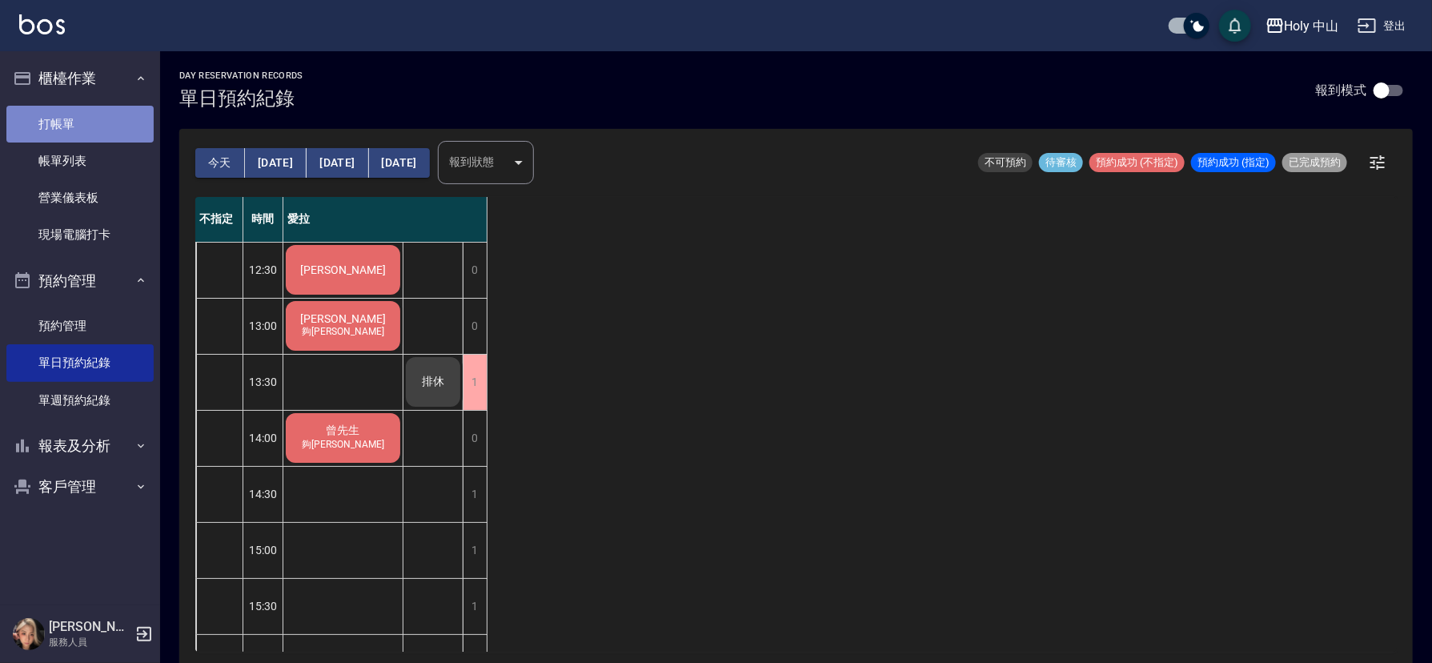
click at [102, 115] on link "打帳單" at bounding box center [79, 124] width 147 height 37
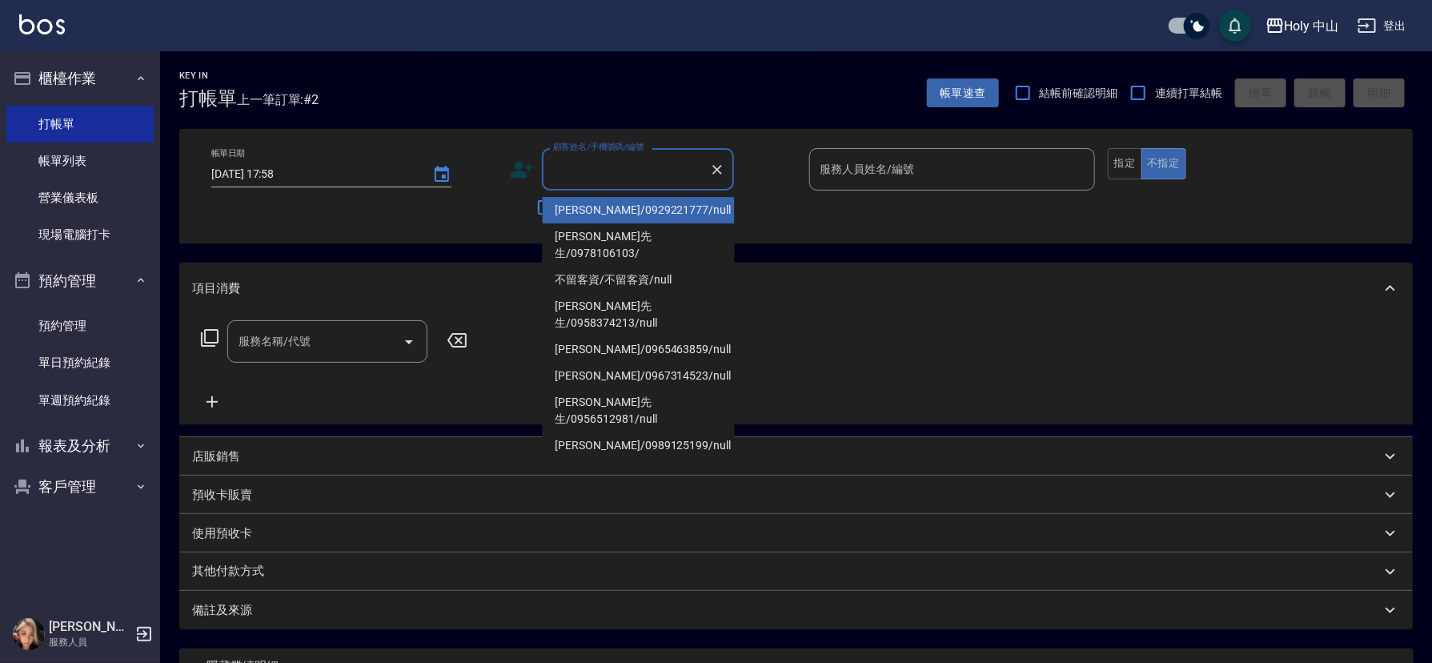
click at [580, 173] on input "顧客姓名/手機號碼/編號" at bounding box center [626, 169] width 154 height 28
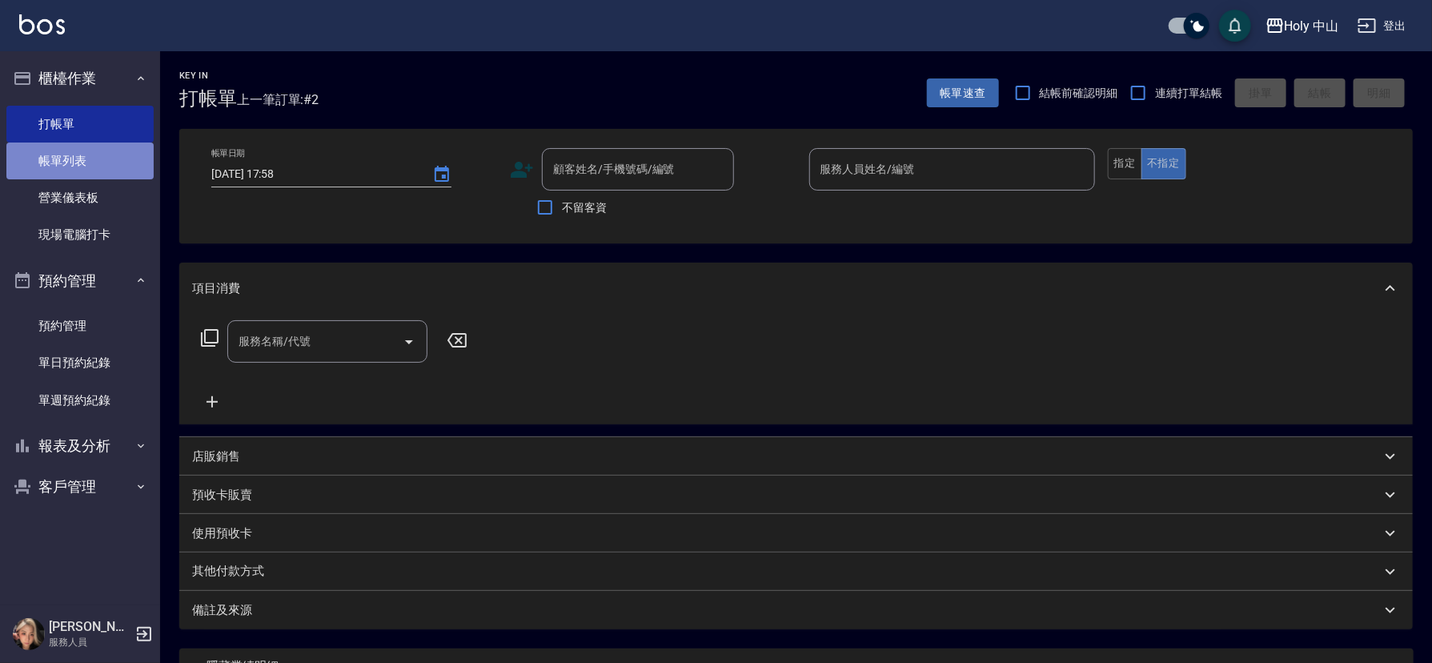
click at [114, 162] on link "帳單列表" at bounding box center [79, 160] width 147 height 37
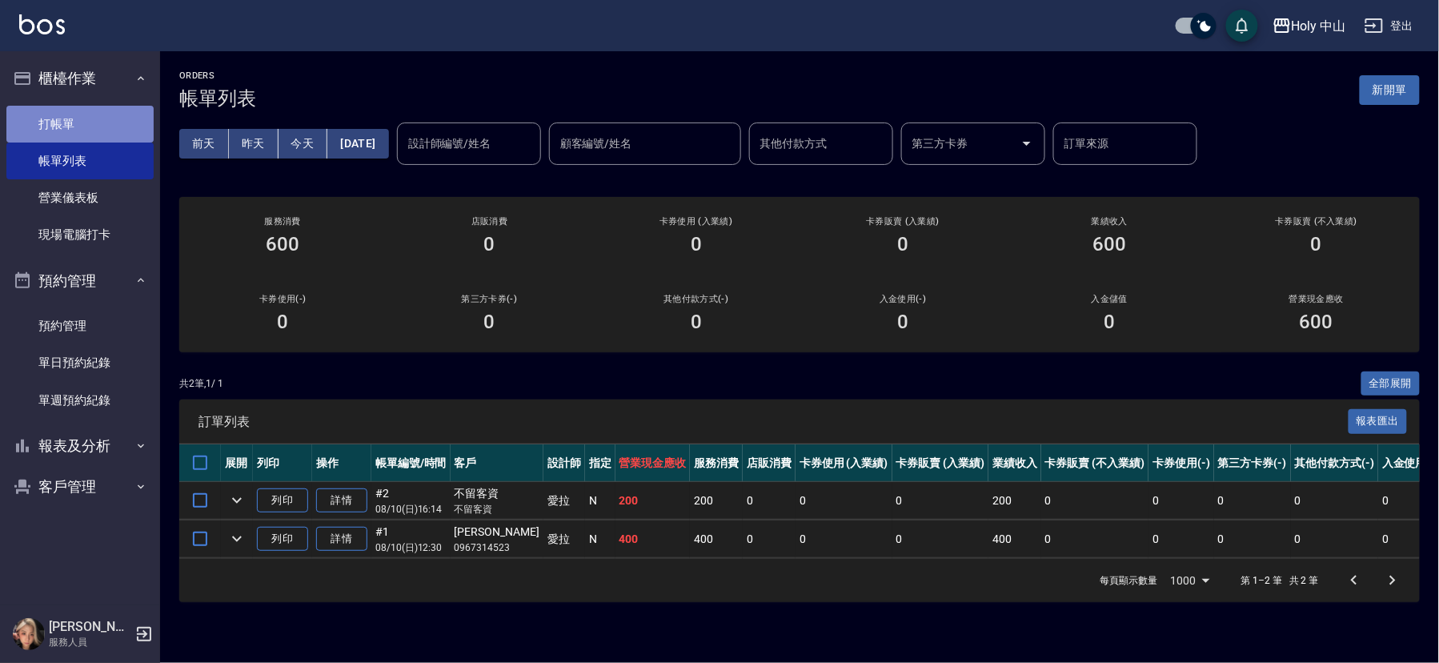
click at [121, 126] on link "打帳單" at bounding box center [79, 124] width 147 height 37
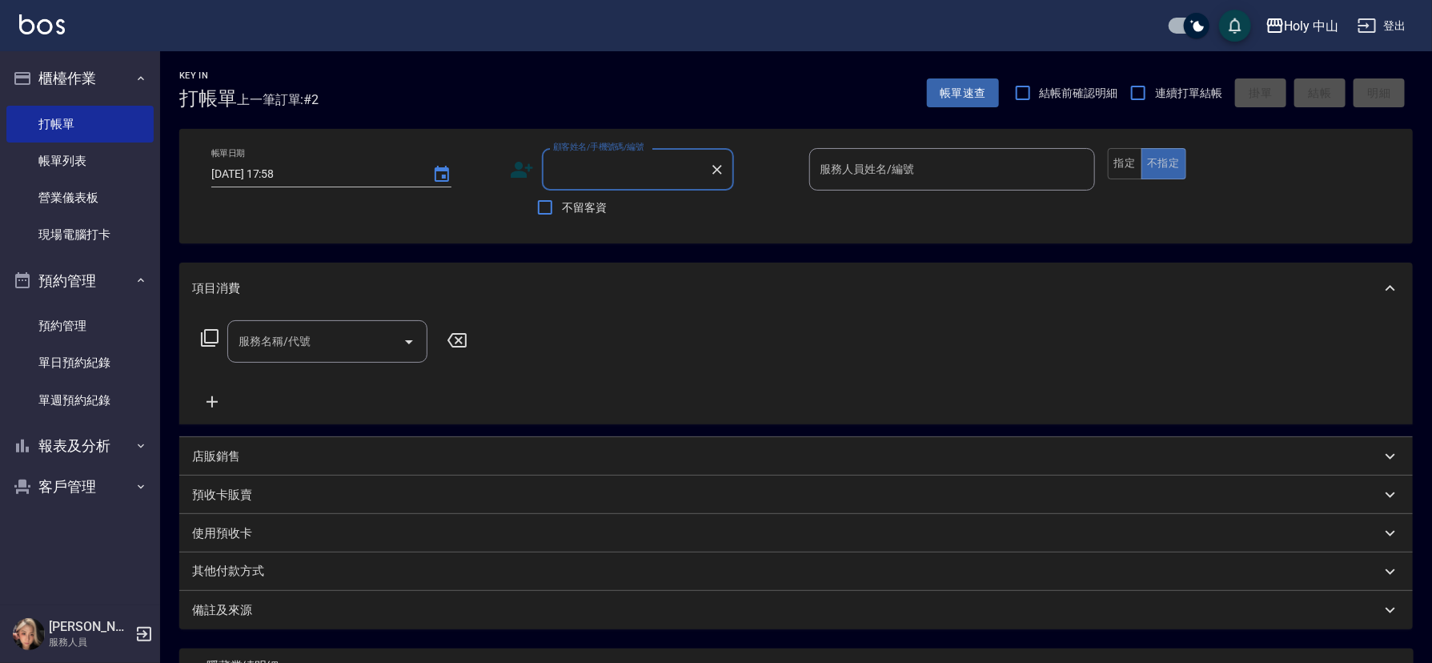
click at [620, 166] on input "顧客姓名/手機號碼/編號" at bounding box center [626, 169] width 154 height 28
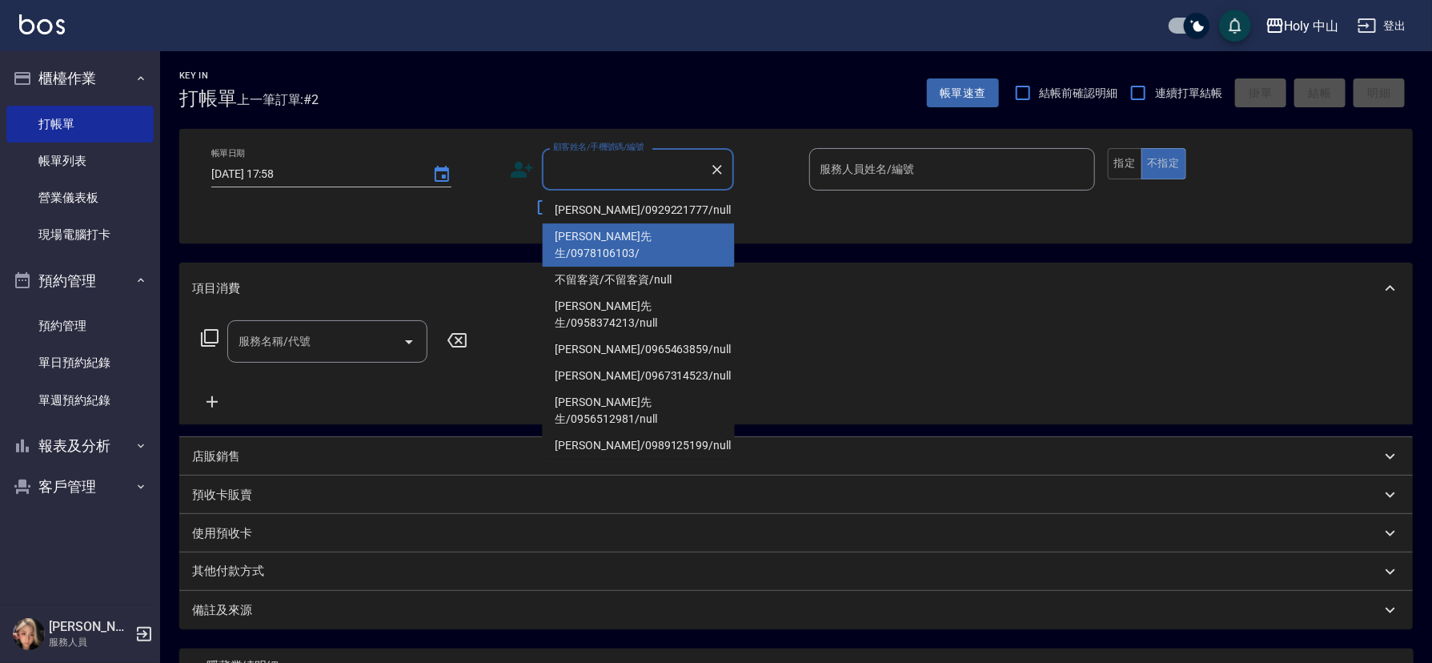
click at [602, 232] on li "[PERSON_NAME]先生/0978106103/" at bounding box center [639, 244] width 192 height 43
type input "[PERSON_NAME]先生/0978106103/"
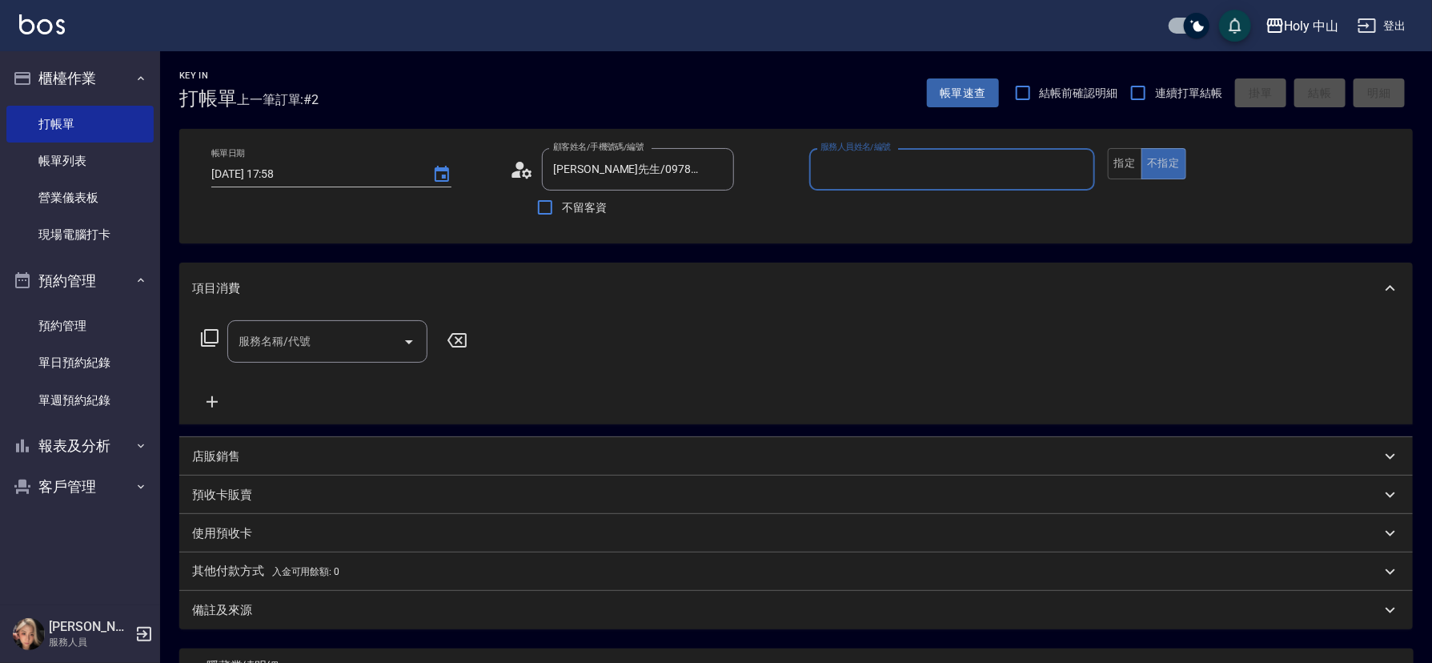
type input "愛拉(無代號)"
click at [300, 344] on input "服務名稱/代號" at bounding box center [316, 341] width 162 height 28
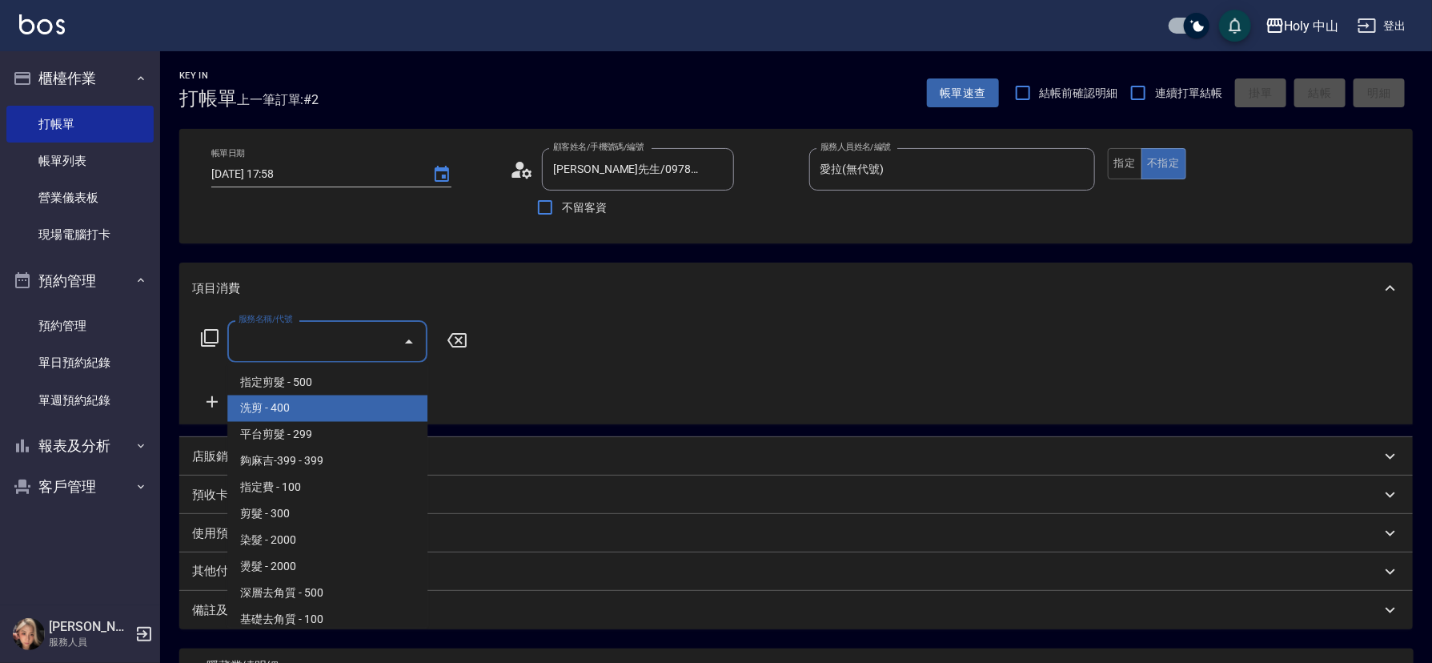
click at [284, 399] on span "洗剪 - 400" at bounding box center [327, 408] width 200 height 26
type input "洗剪(3)"
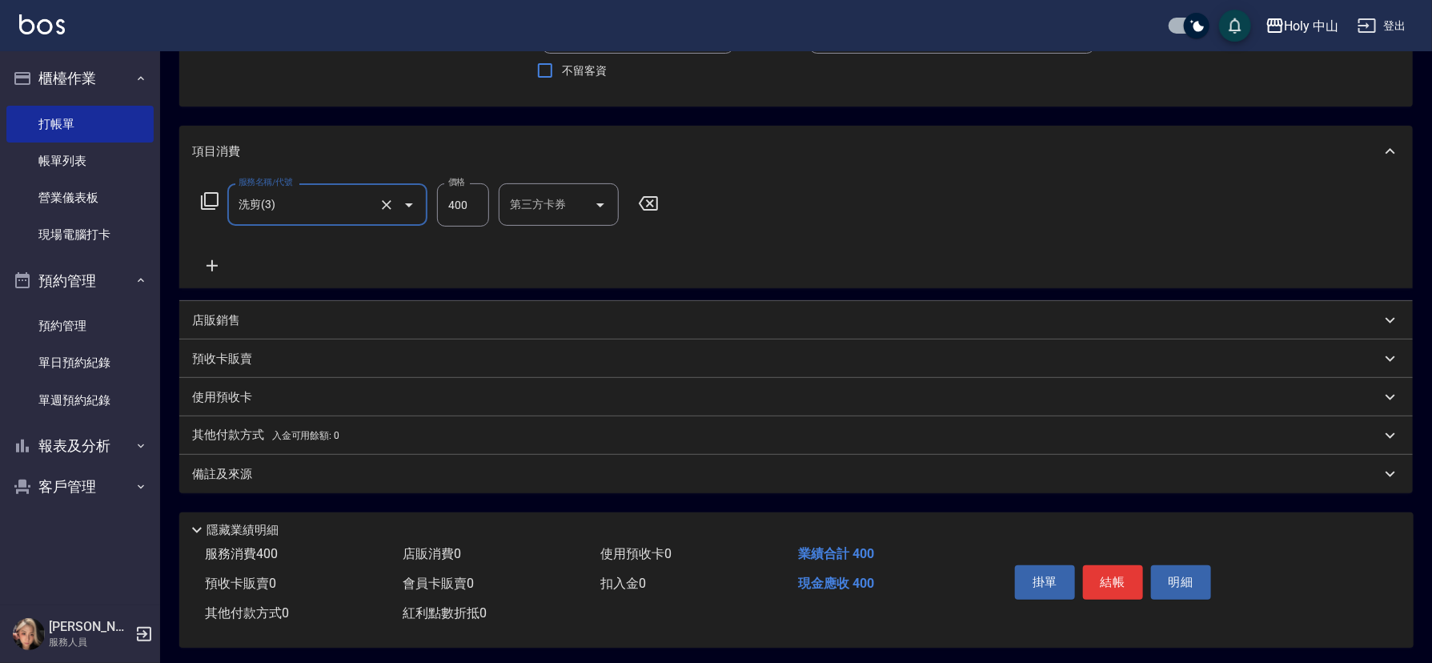
scroll to position [146, 0]
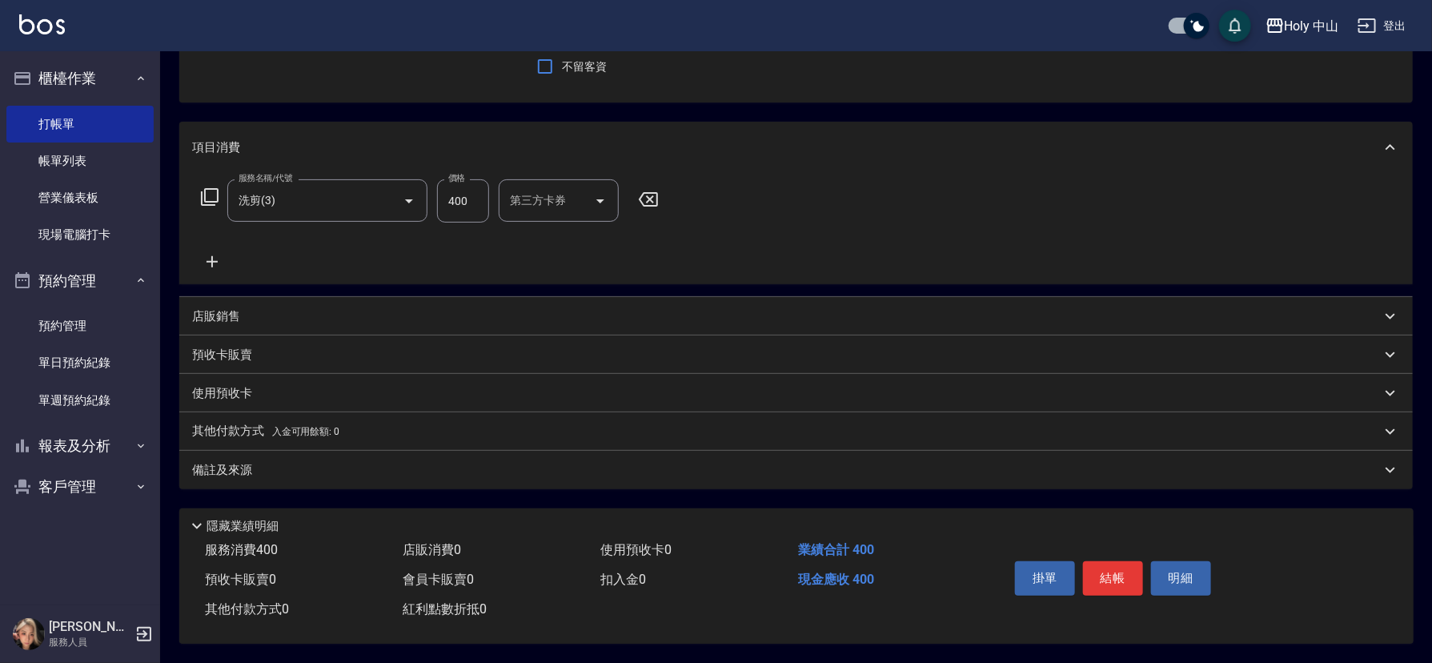
click at [487, 473] on div "備註及來源" at bounding box center [795, 470] width 1233 height 38
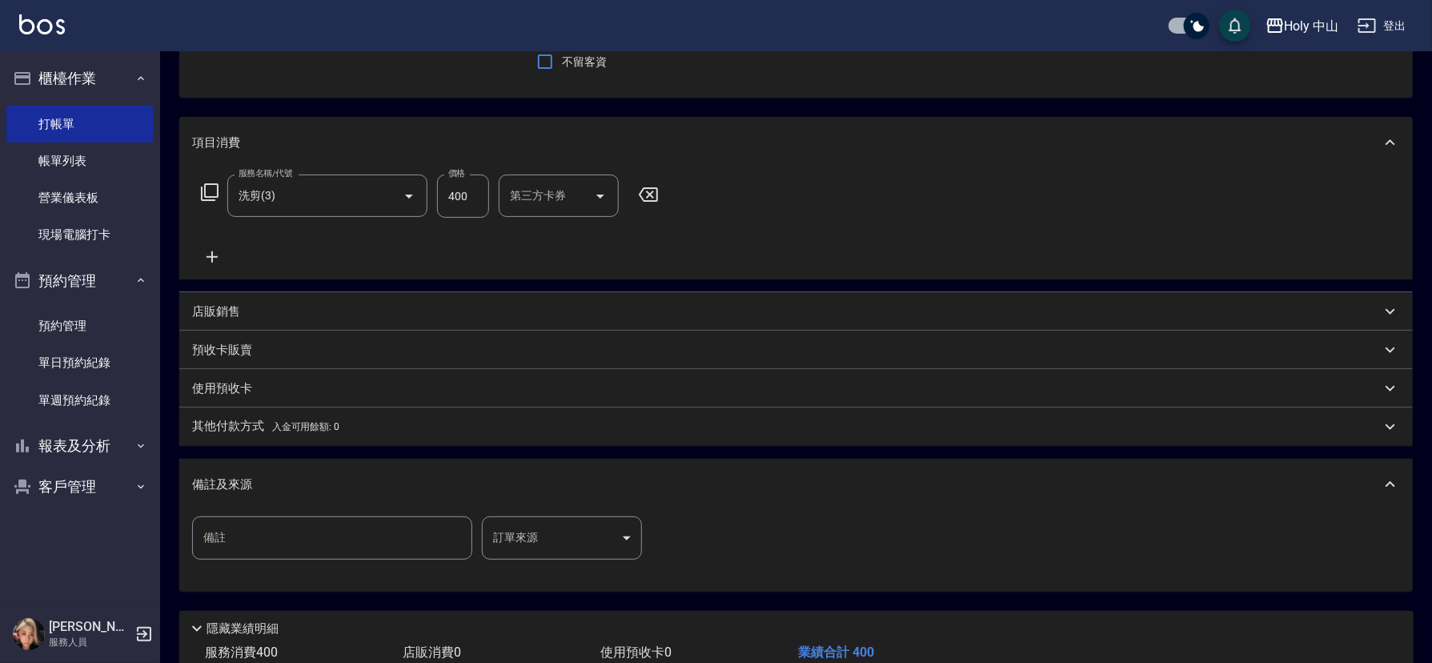
click at [517, 529] on body "Holy 中山 登出 櫃檯作業 打帳單 帳單列表 營業儀表板 現場電腦打卡 預約管理 預約管理 單日預約紀錄 單週預約紀錄 報表及分析 報表目錄 店家日報表 …" at bounding box center [716, 309] width 1432 height 911
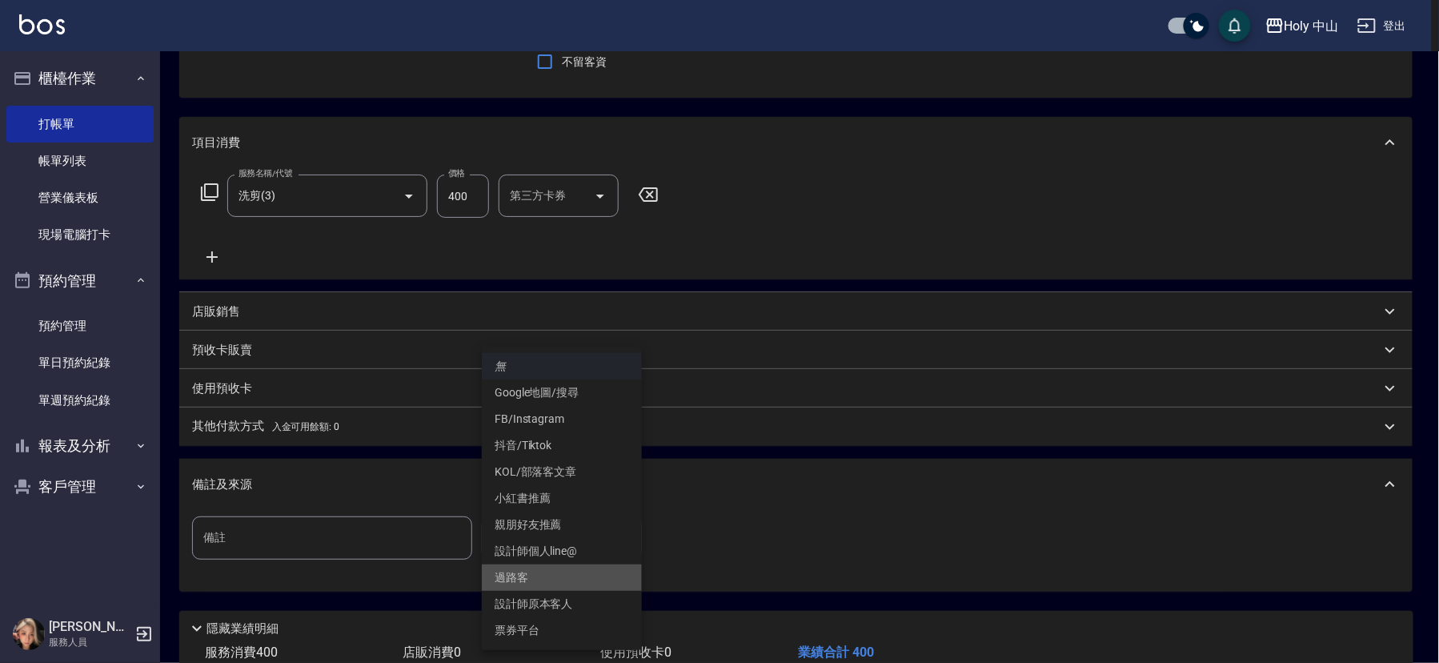
click at [535, 583] on li "過路客" at bounding box center [562, 577] width 160 height 26
type input "過路客"
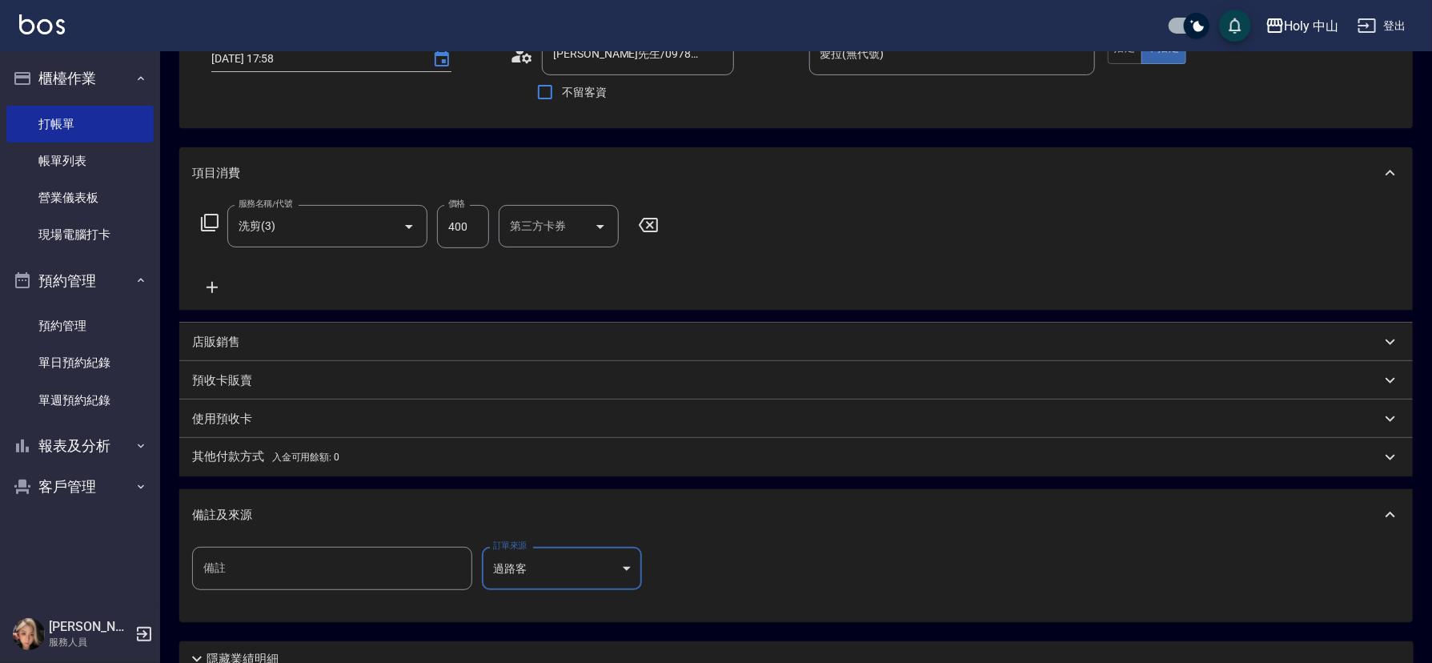
scroll to position [254, 0]
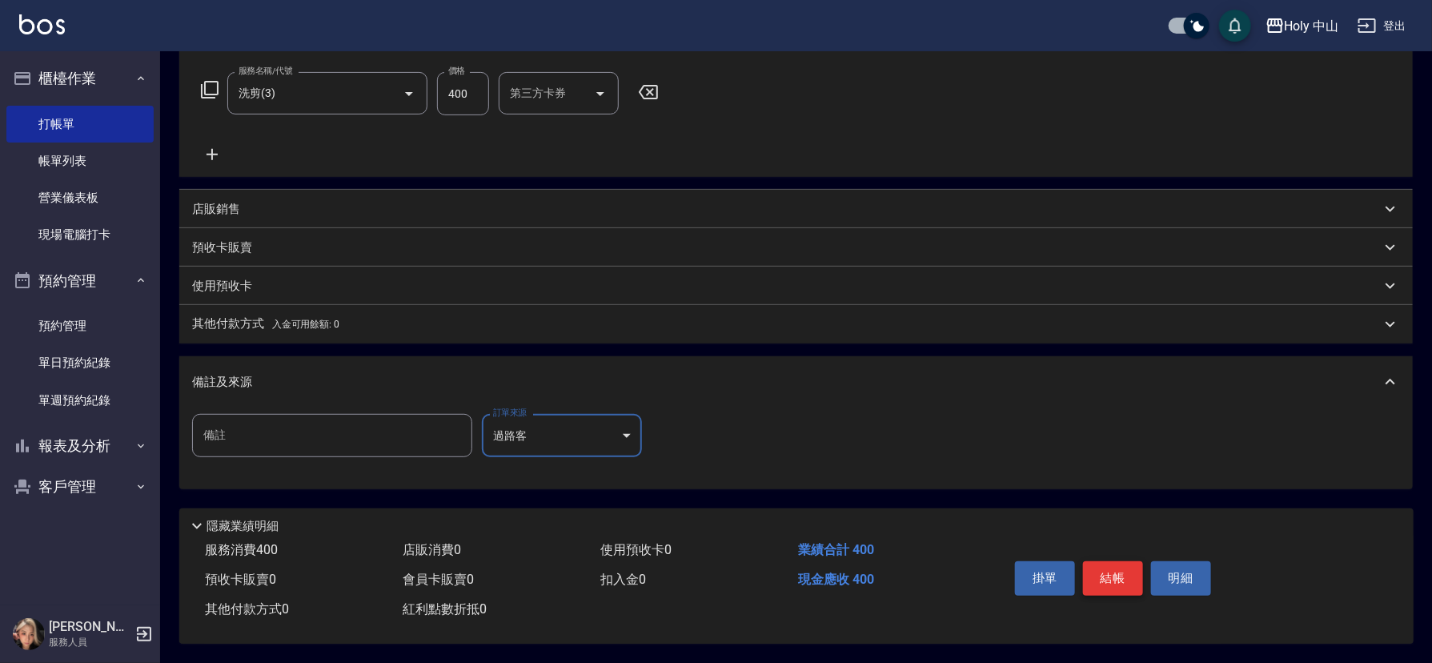
click at [1114, 568] on button "結帳" at bounding box center [1113, 578] width 60 height 34
